Goal: Transaction & Acquisition: Purchase product/service

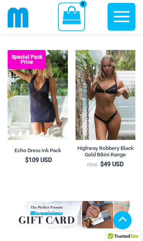
scroll to position [841, 0]
click at [75, 50] on img at bounding box center [75, 50] width 0 height 0
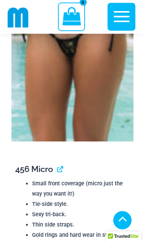
scroll to position [1589, 0]
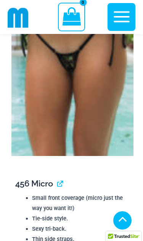
click at [16, 130] on img at bounding box center [72, 64] width 122 height 183
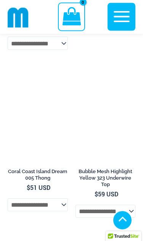
scroll to position [3304, 0]
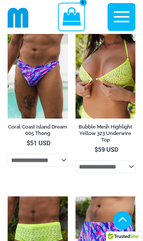
click at [75, 29] on img at bounding box center [75, 29] width 0 height 0
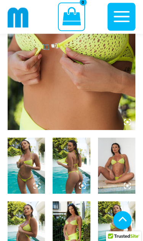
scroll to position [172, 0]
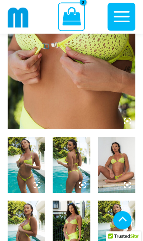
click at [15, 168] on img at bounding box center [26, 165] width 37 height 56
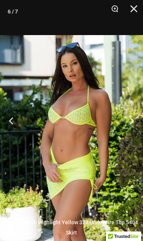
scroll to position [185, 0]
